Goal: Navigation & Orientation: Find specific page/section

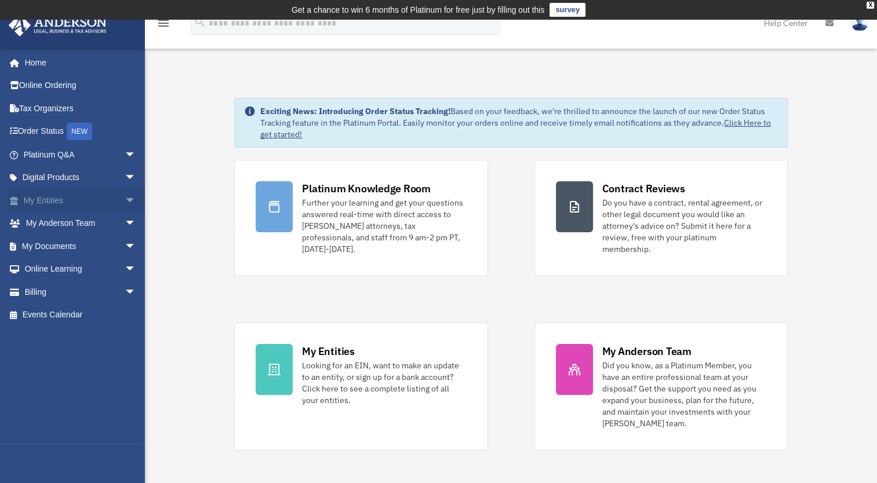
click at [85, 202] on link "My Entities arrow_drop_down" at bounding box center [80, 200] width 145 height 23
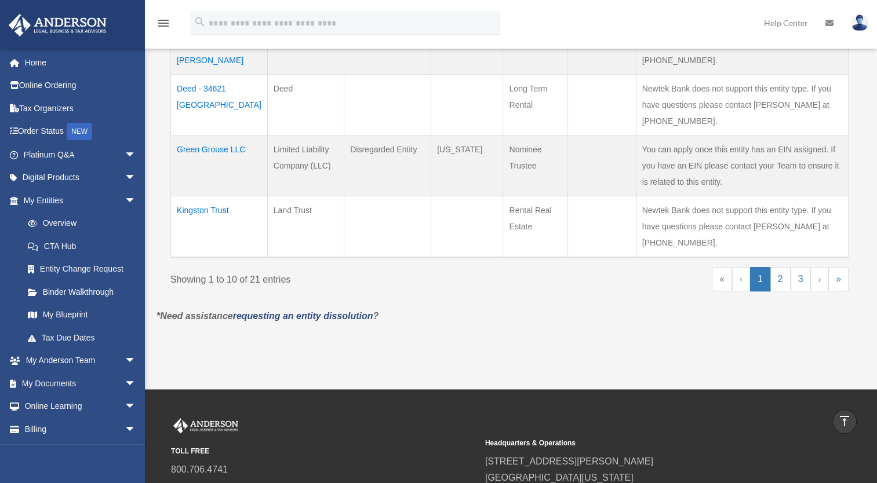
scroll to position [695, 0]
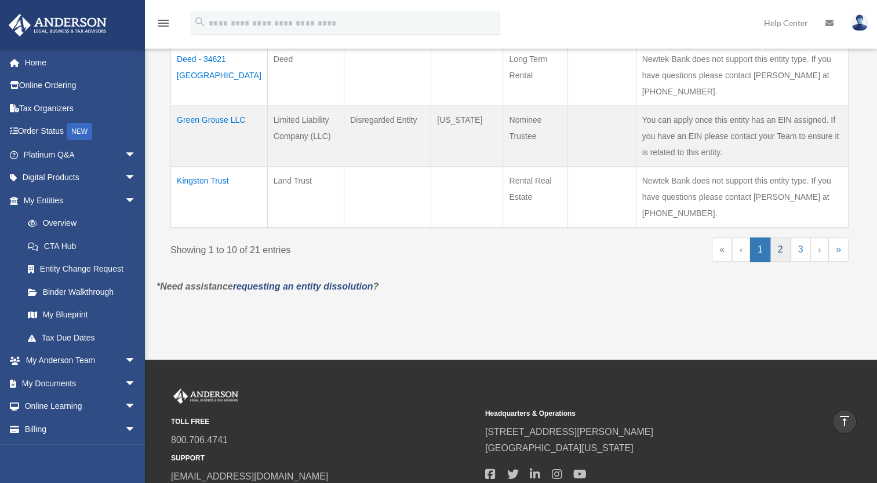
click at [782, 245] on link "2" at bounding box center [780, 250] width 20 height 24
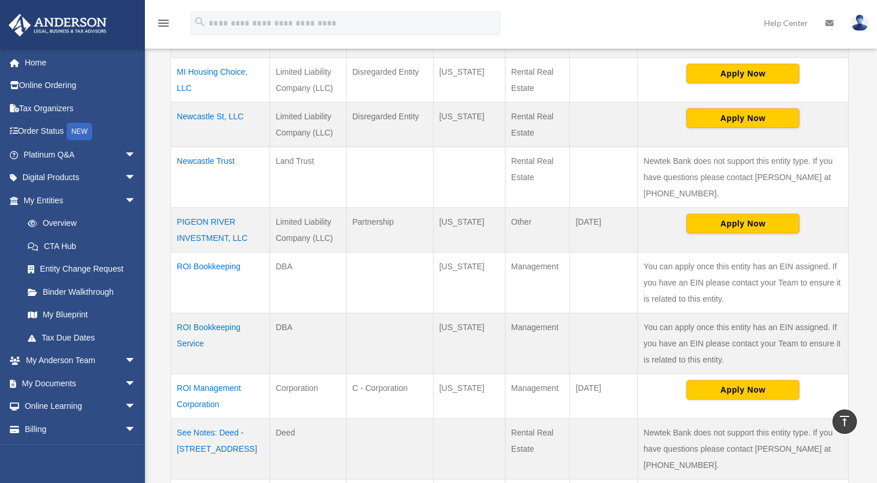
scroll to position [348, 0]
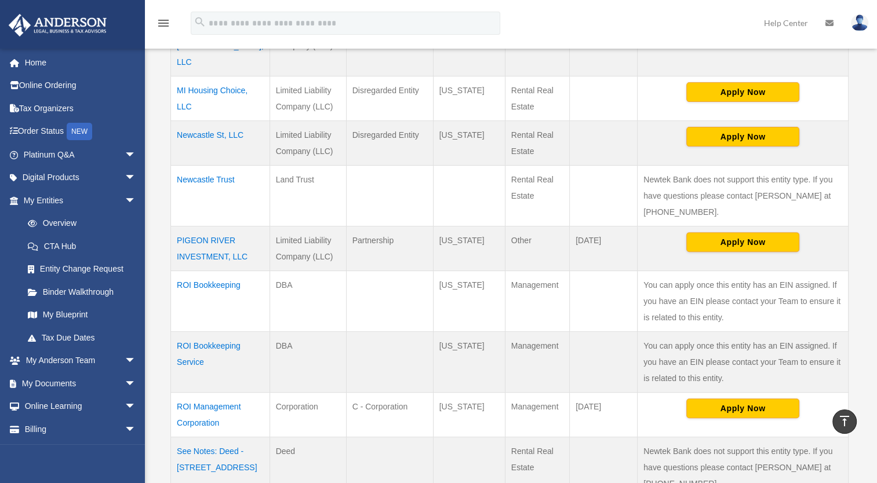
click at [216, 271] on td "ROI Bookkeeping" at bounding box center [220, 301] width 99 height 61
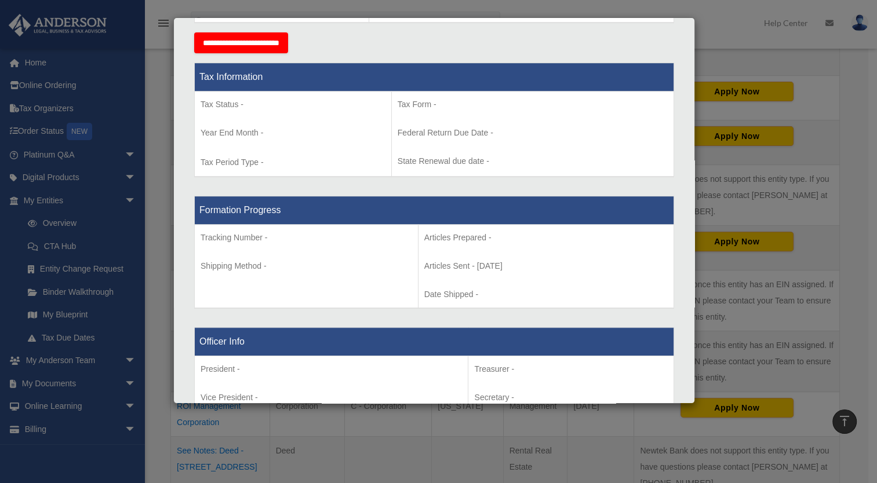
scroll to position [290, 0]
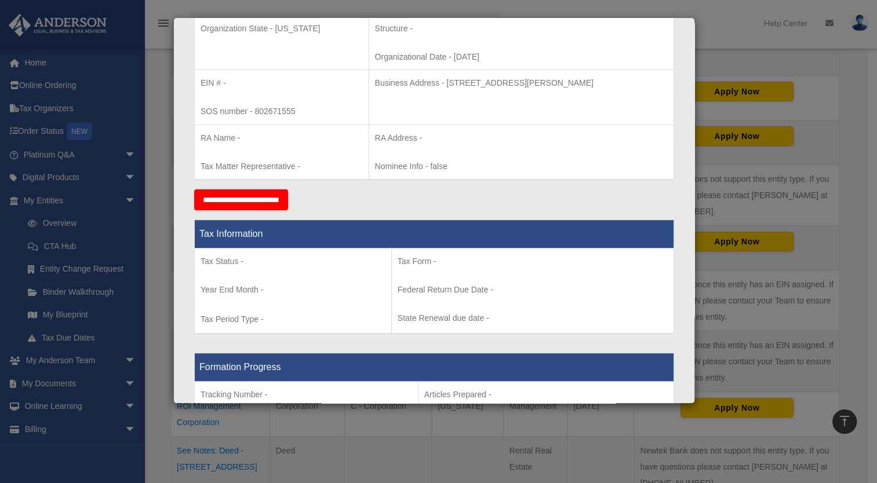
click at [111, 238] on div "Details × Articles Sent Organizational Date" at bounding box center [438, 241] width 877 height 483
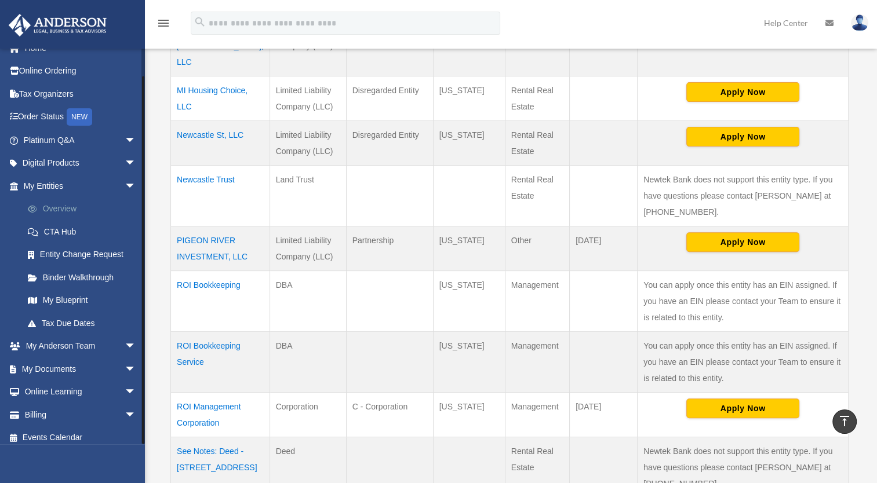
scroll to position [21, 0]
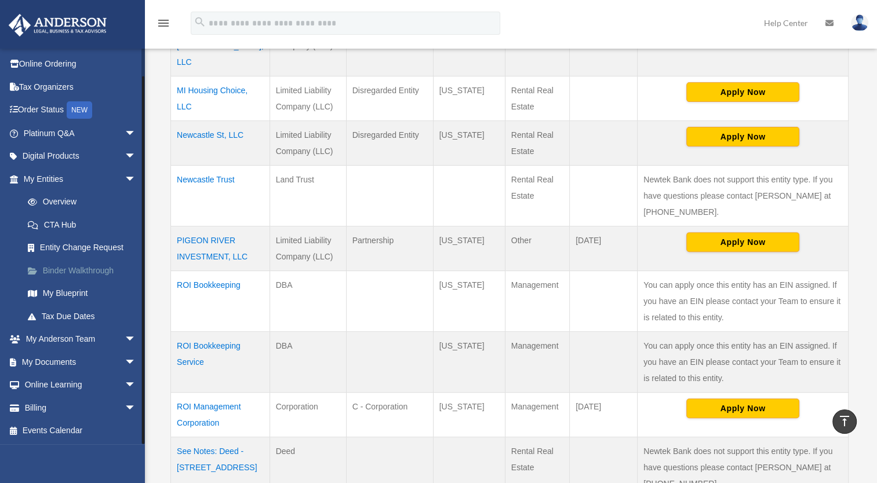
click at [89, 265] on link "Binder Walkthrough" at bounding box center [84, 270] width 137 height 23
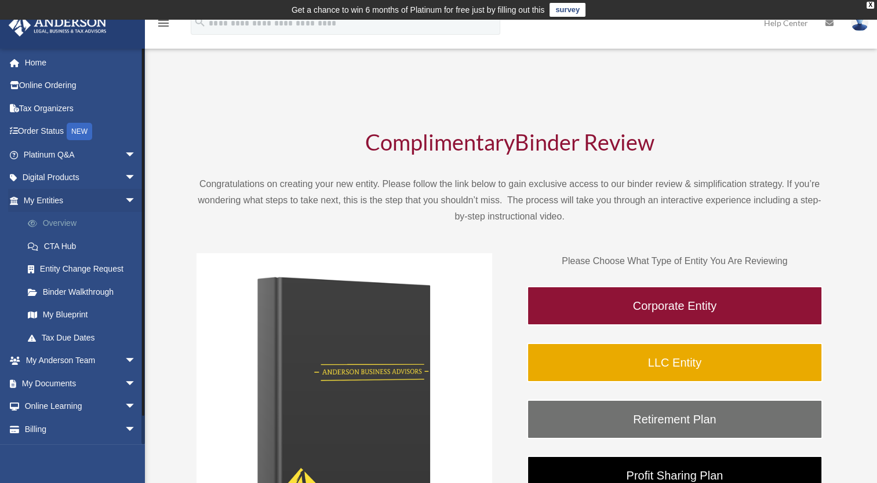
click at [72, 223] on link "Overview" at bounding box center [84, 223] width 137 height 23
click at [56, 385] on link "My Documents arrow_drop_down" at bounding box center [80, 383] width 145 height 23
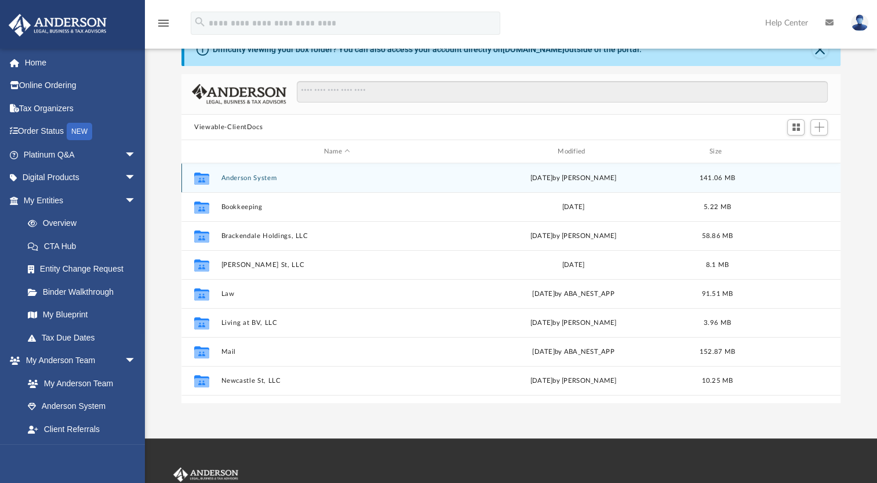
click at [263, 175] on button "Anderson System" at bounding box center [336, 178] width 231 height 8
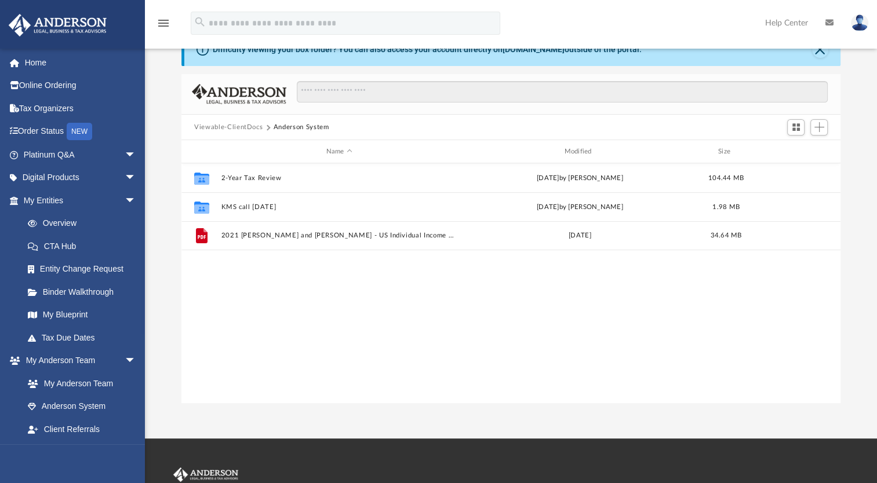
click at [241, 125] on button "Viewable-ClientDocs" at bounding box center [228, 127] width 68 height 10
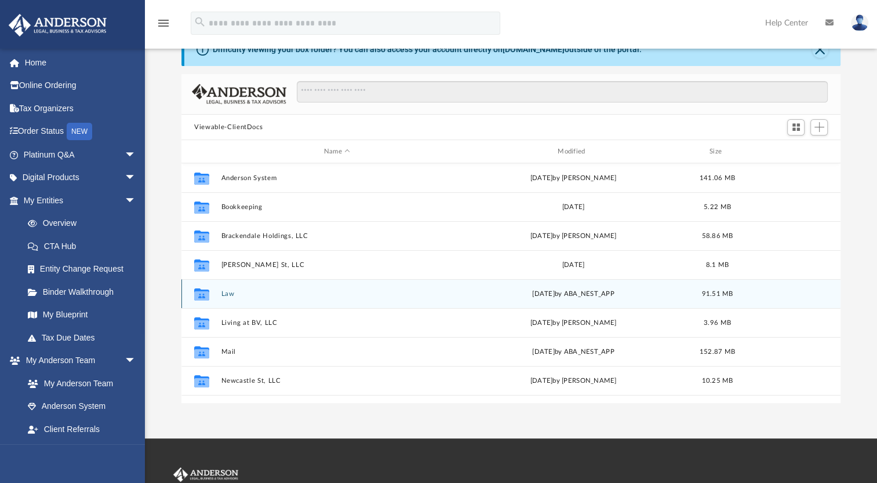
click at [225, 292] on button "Law" at bounding box center [336, 294] width 231 height 8
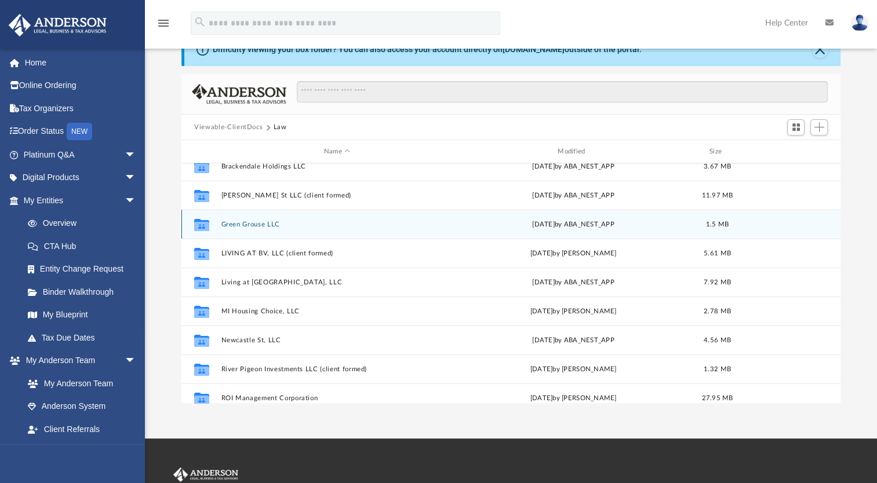
scroll to position [58, 0]
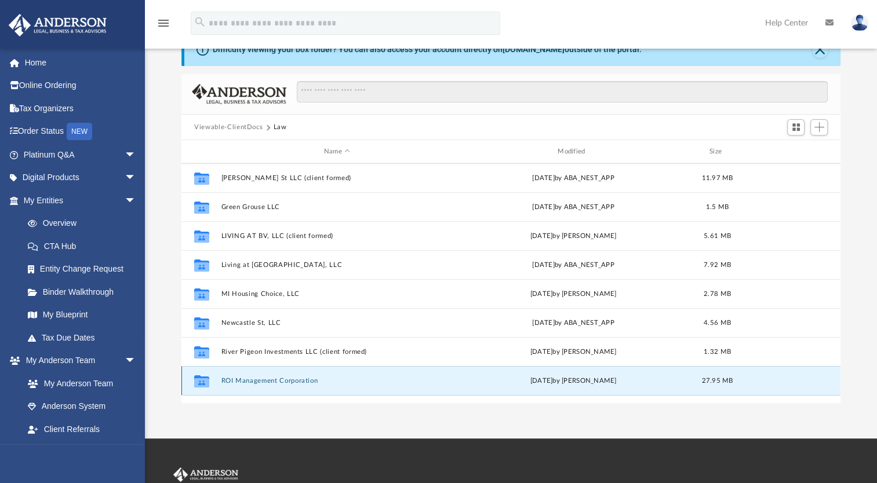
click at [290, 379] on button "ROI Management Corporation" at bounding box center [336, 381] width 231 height 8
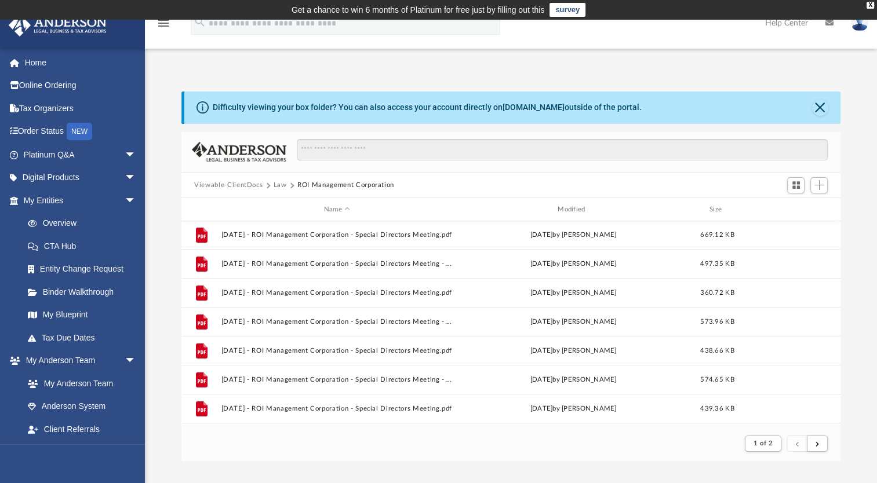
scroll to position [85, 0]
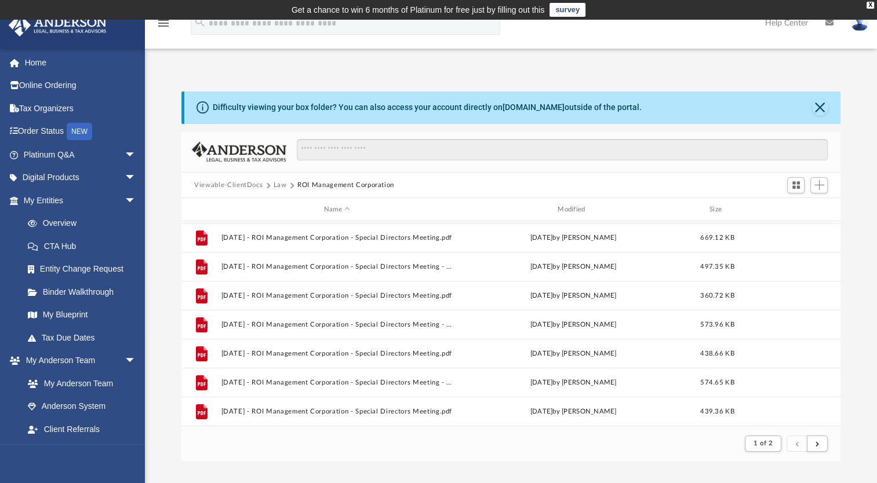
click at [240, 184] on button "Viewable-ClientDocs" at bounding box center [228, 185] width 68 height 10
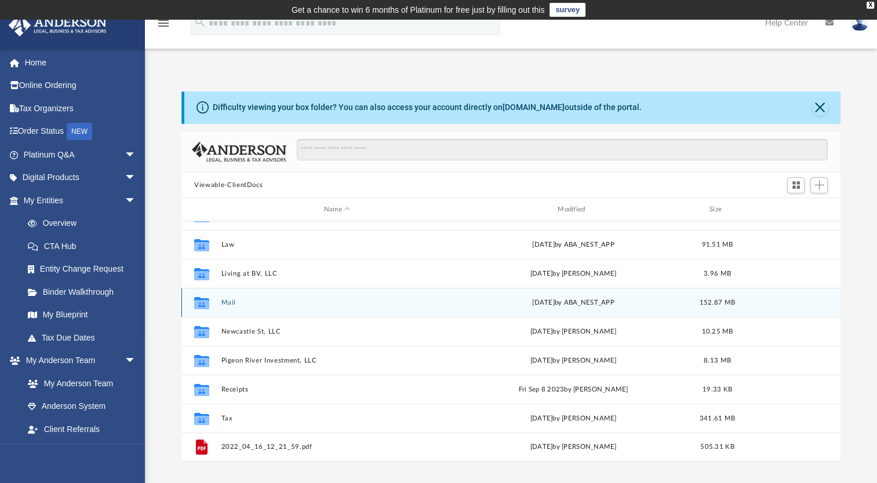
scroll to position [58, 0]
